Goal: Information Seeking & Learning: Learn about a topic

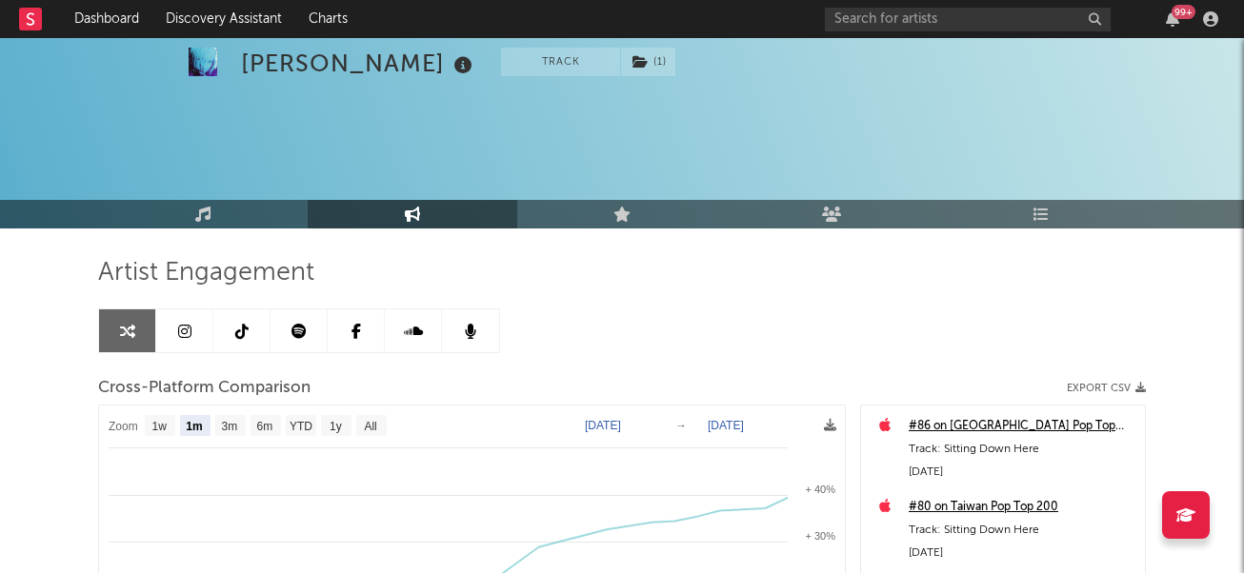
select select "1m"
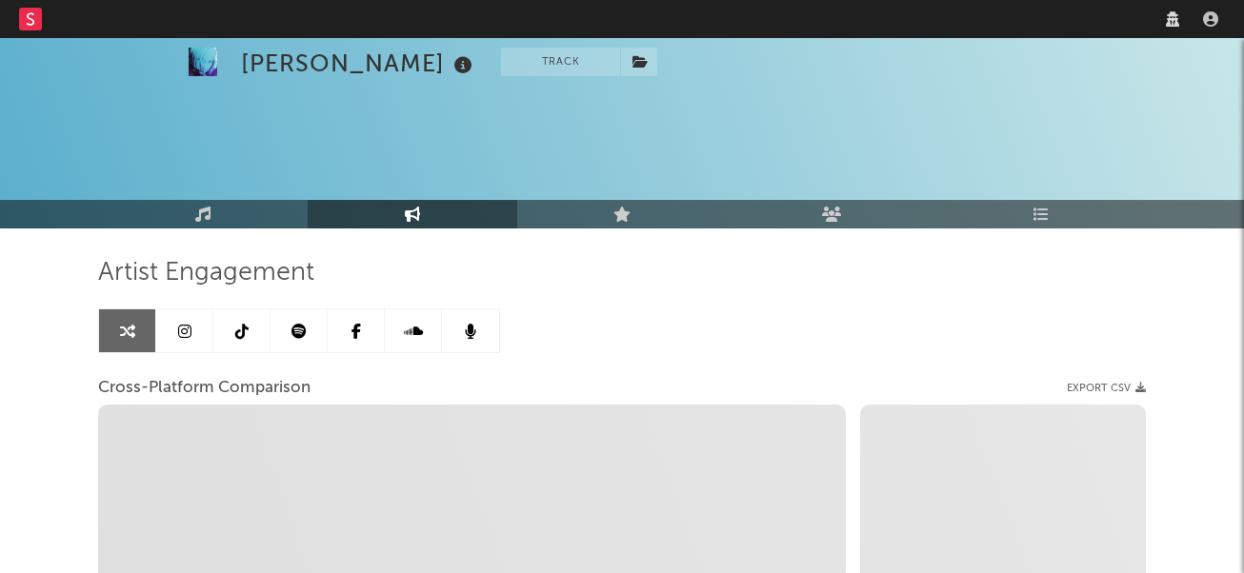
select select "1w"
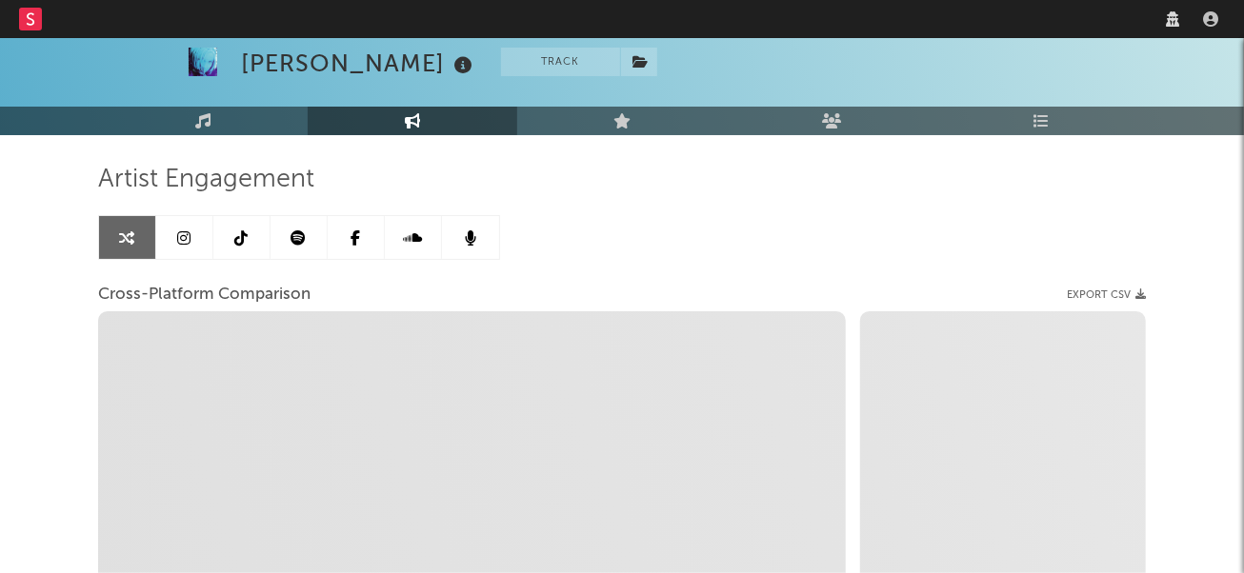
scroll to position [93, 0]
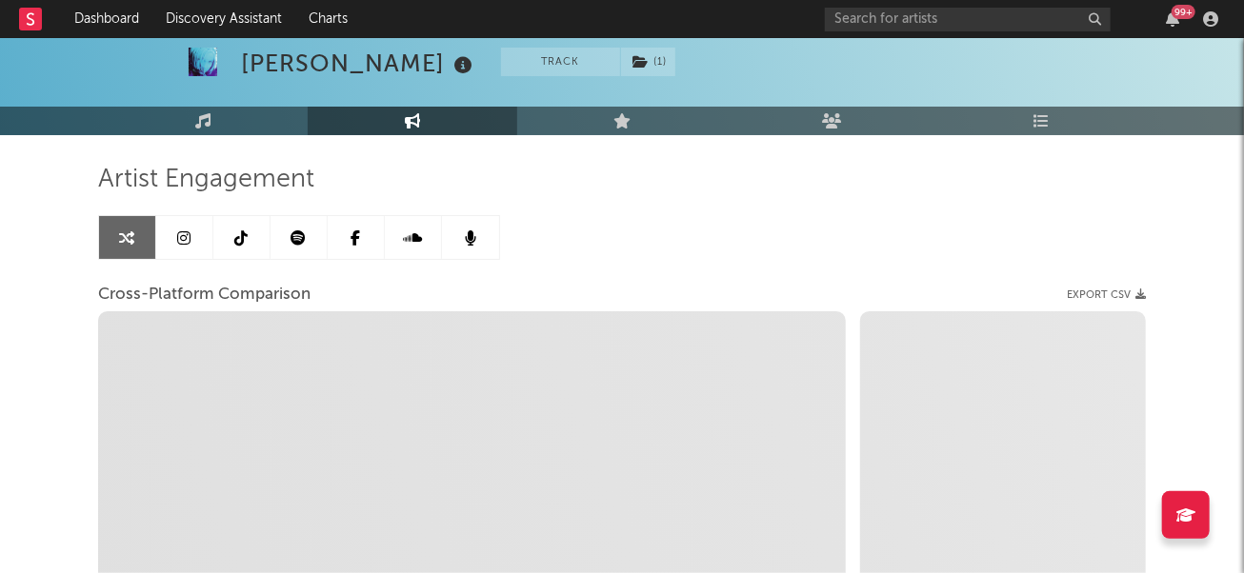
select select "1m"
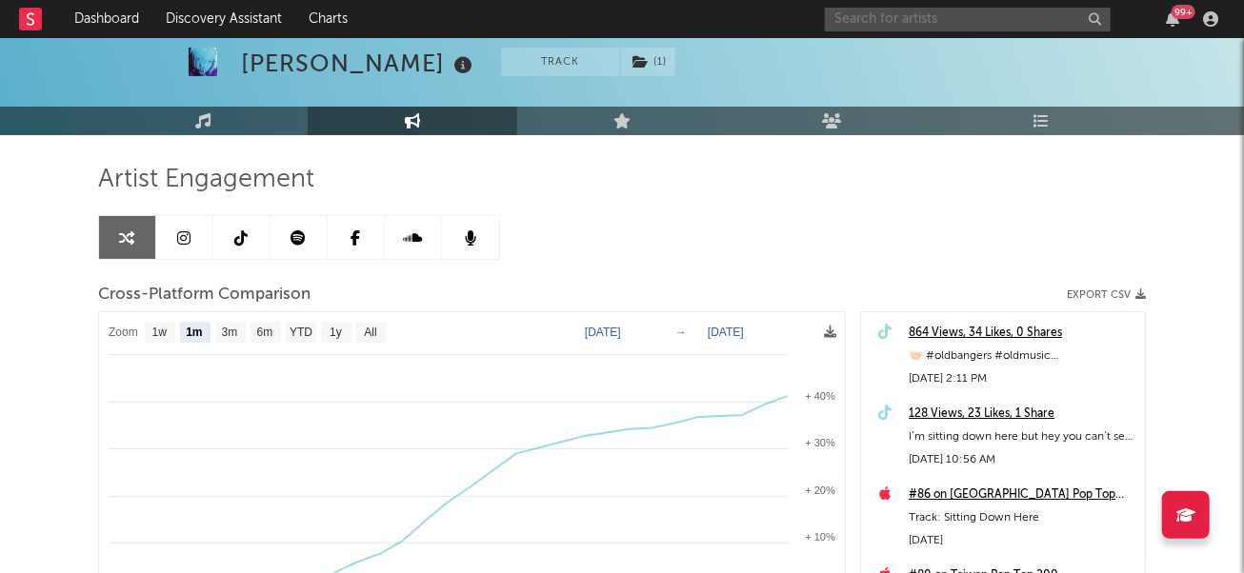
click at [864, 15] on input "text" at bounding box center [968, 20] width 286 height 24
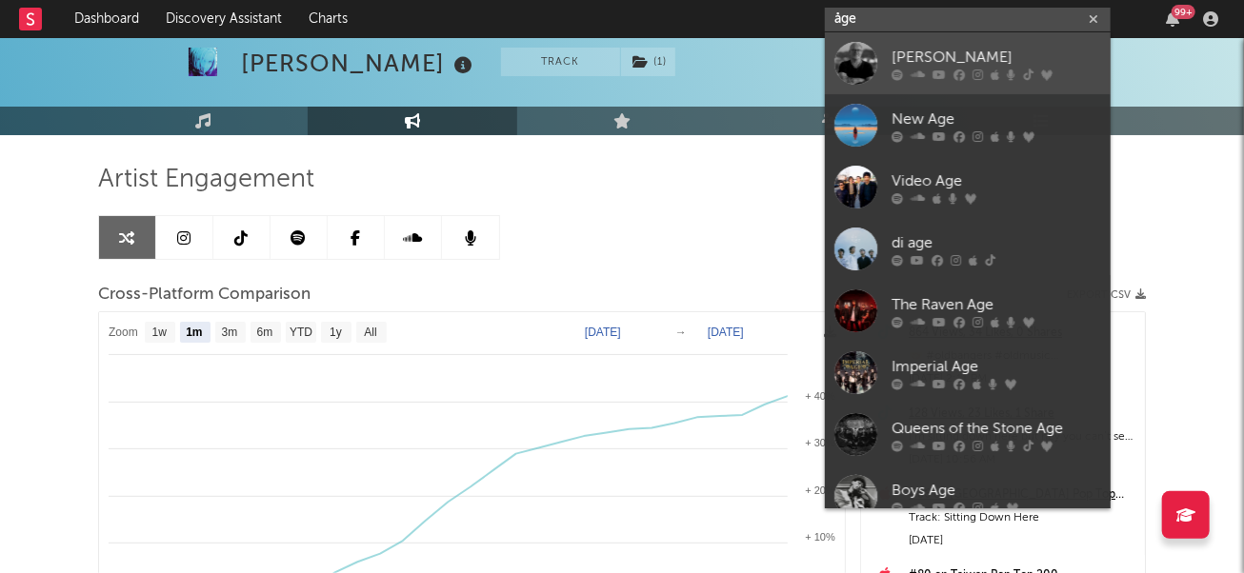
type input "åge"
click at [898, 66] on div "[PERSON_NAME]" at bounding box center [996, 57] width 210 height 23
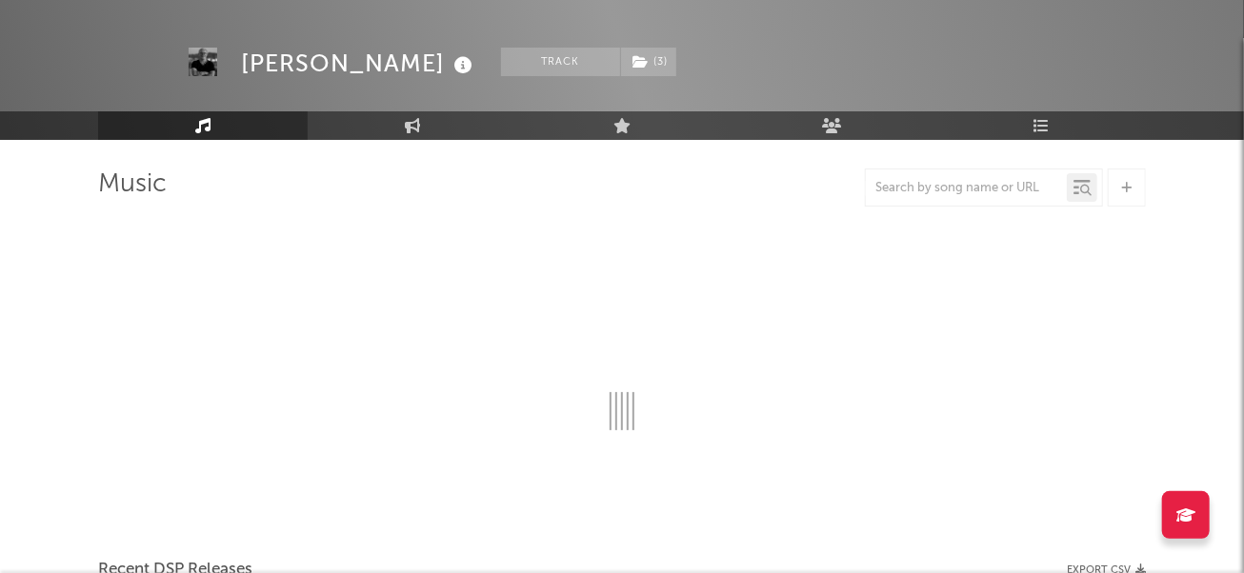
scroll to position [93, 0]
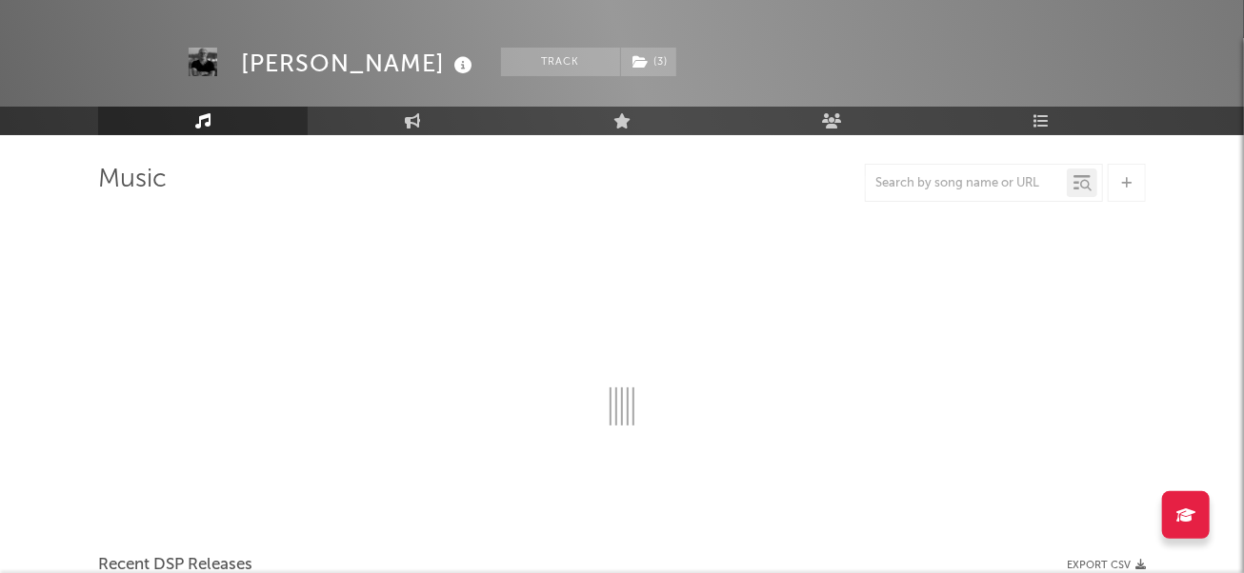
select select "6m"
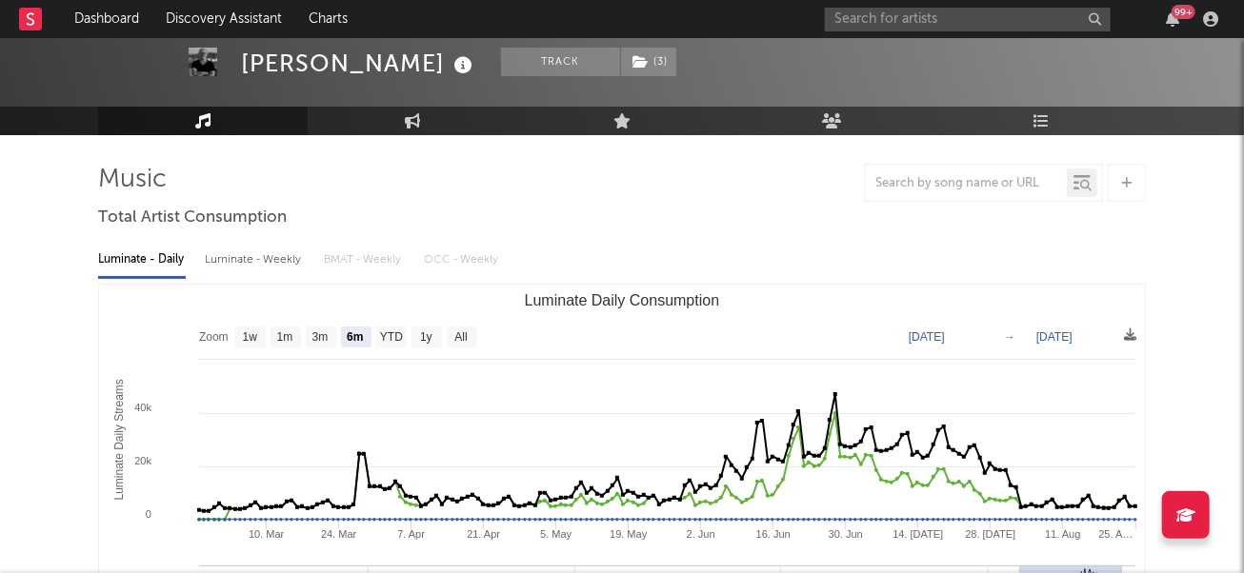
select select "6m"
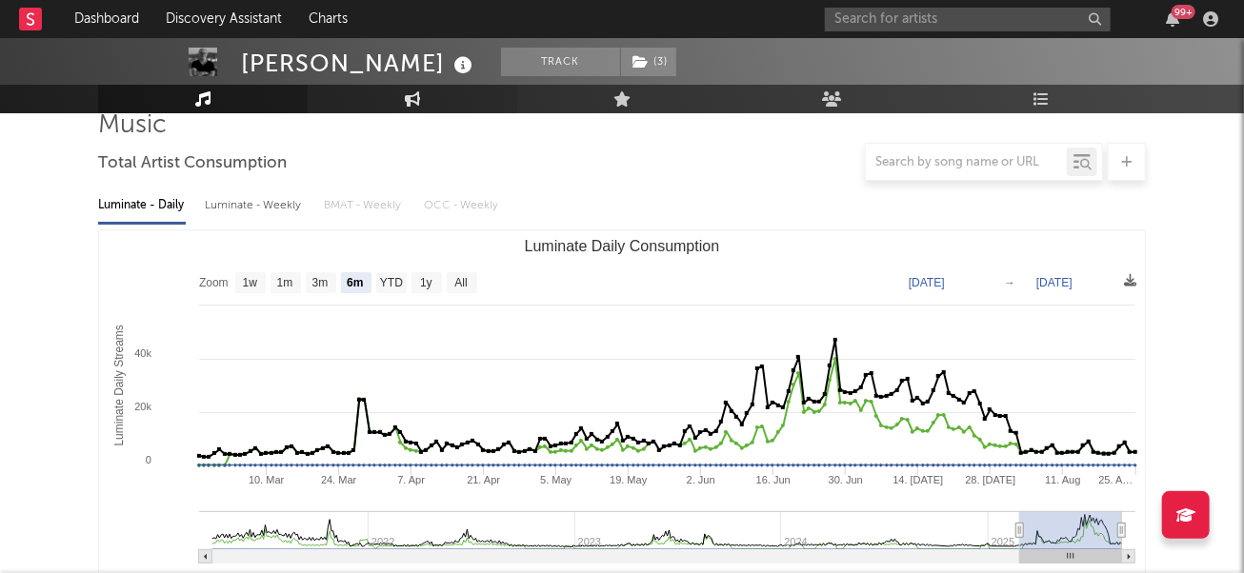
click at [385, 109] on link "Engagement" at bounding box center [413, 99] width 210 height 29
select select "1w"
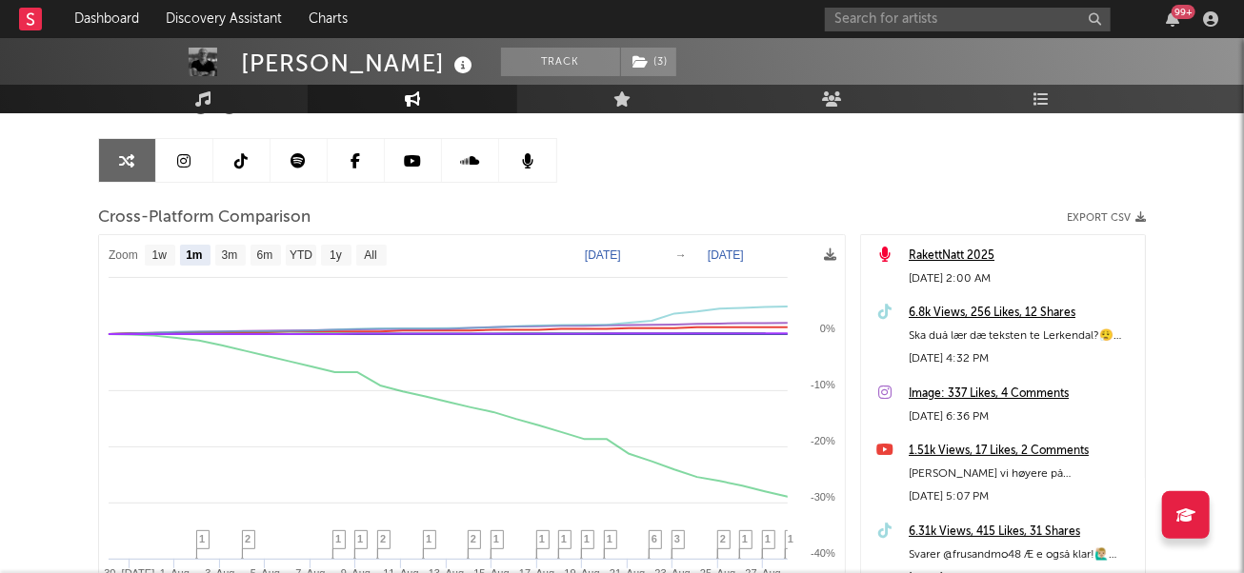
scroll to position [169, 0]
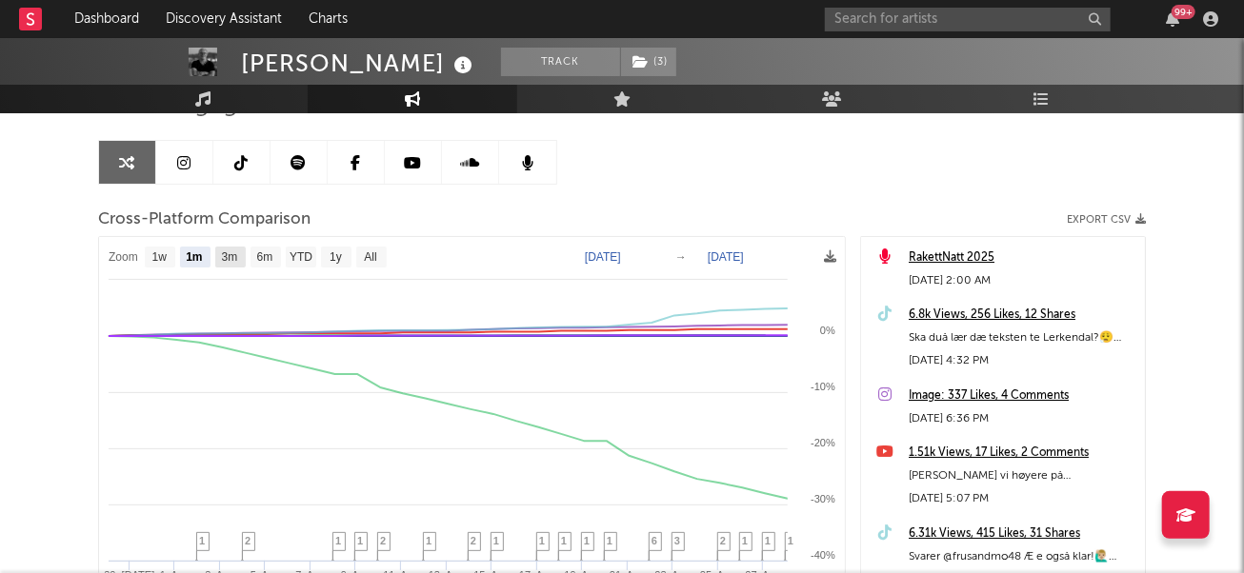
click at [228, 254] on text "3m" at bounding box center [230, 257] width 16 height 13
select select "3m"
type input "[DATE]"
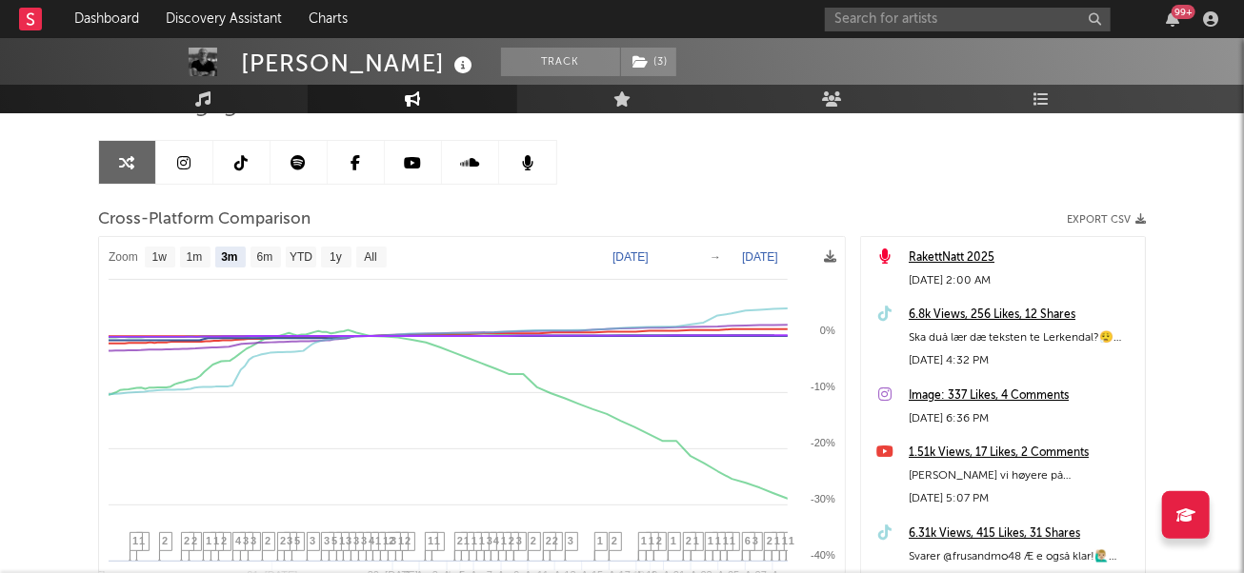
select select "3m"
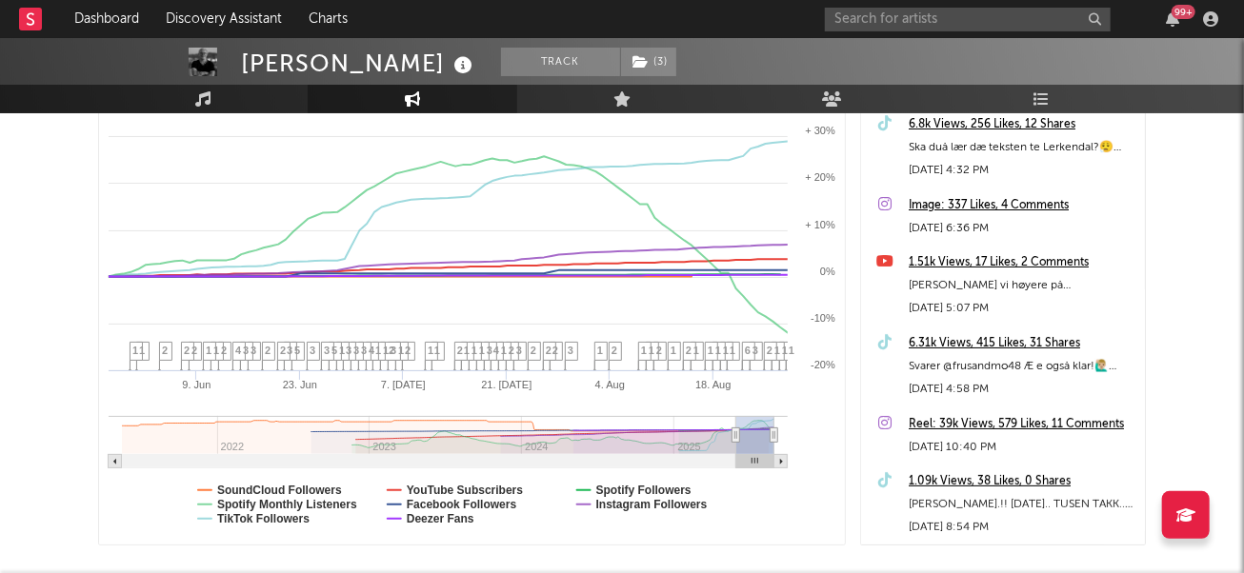
scroll to position [375, 0]
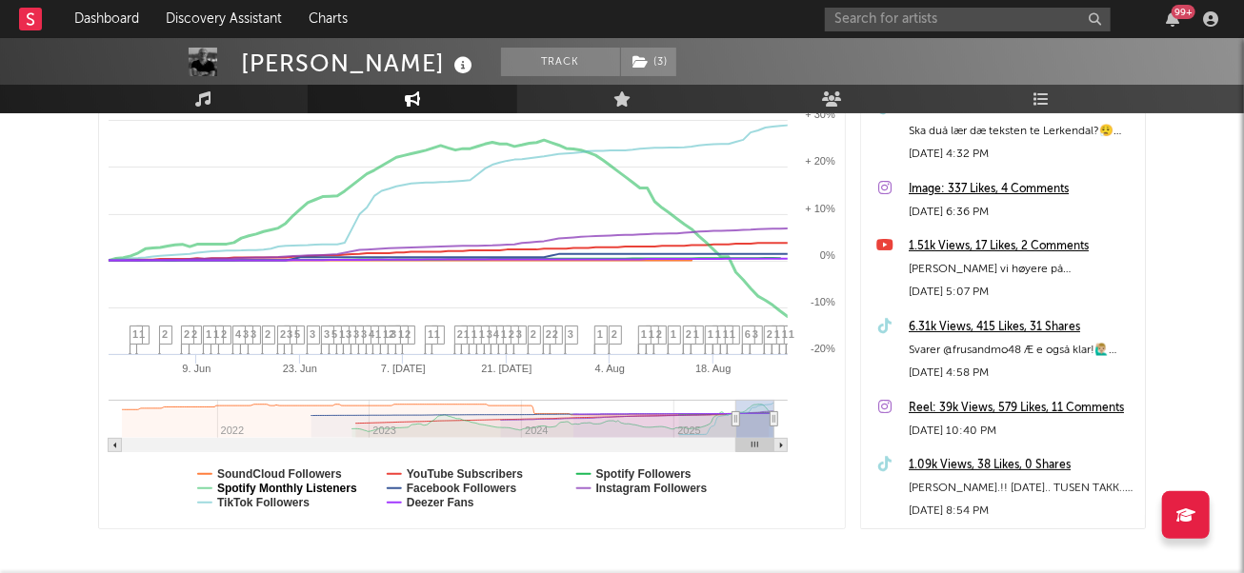
click at [261, 486] on text "Spotify Monthly Listeners" at bounding box center [287, 488] width 140 height 13
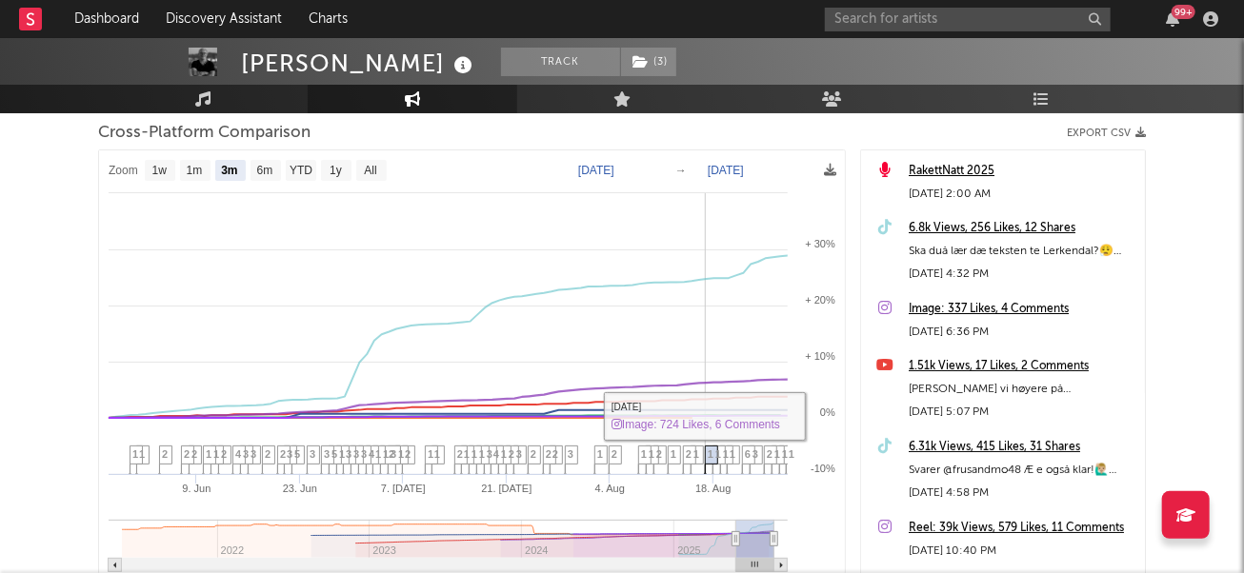
scroll to position [254, 0]
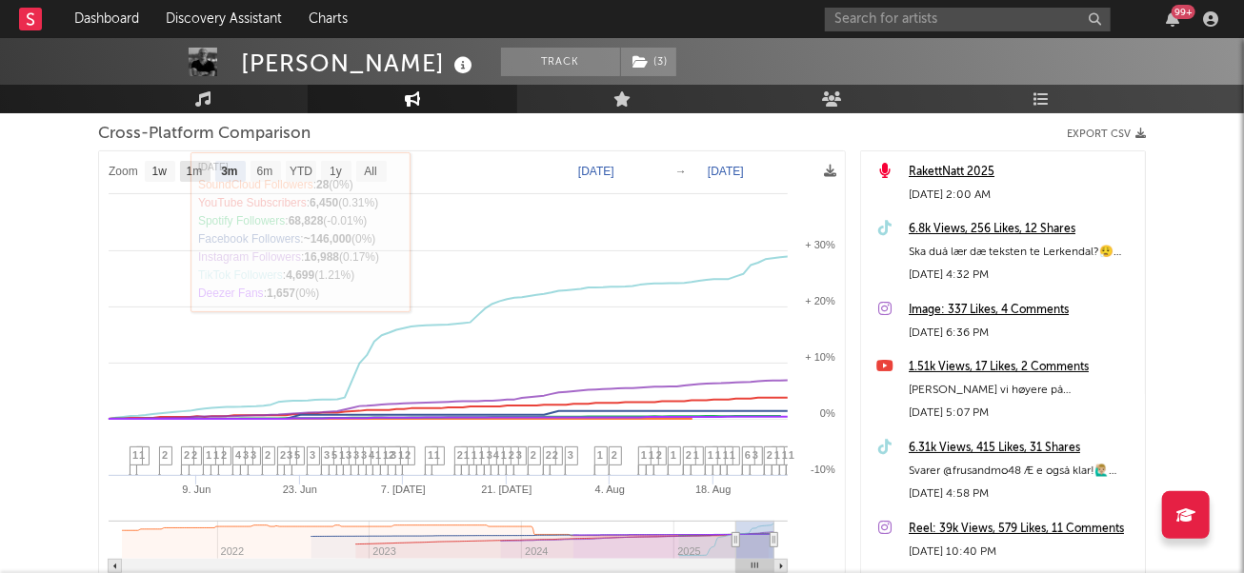
click at [208, 173] on rect at bounding box center [195, 171] width 30 height 21
select select "1m"
type input "[DATE]"
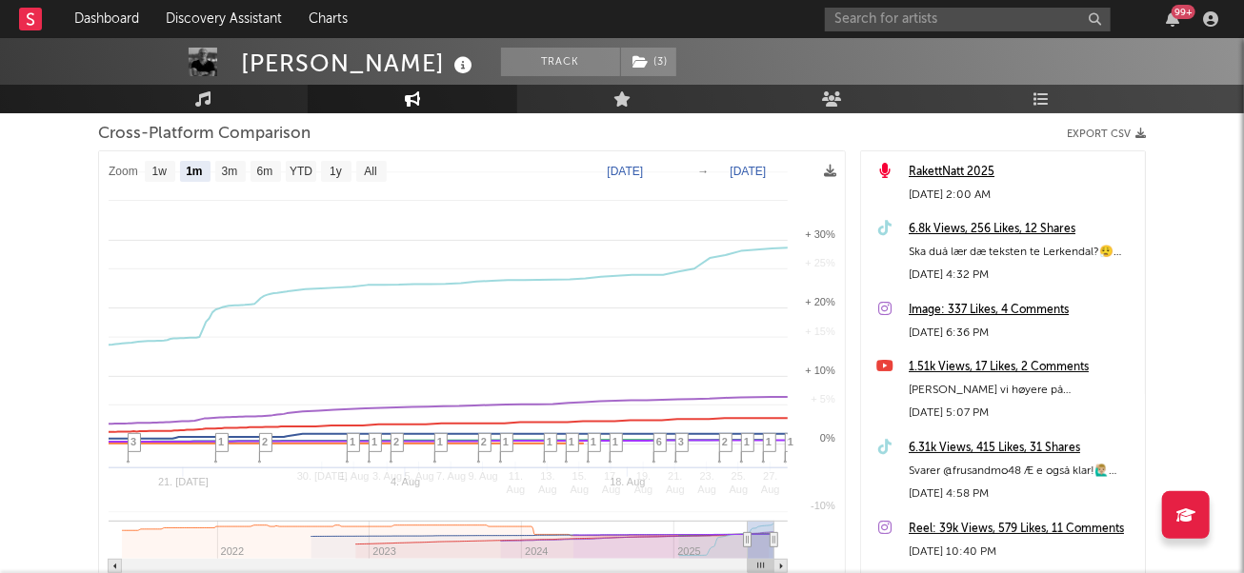
select select "1m"
